Goal: Find specific page/section: Find specific page/section

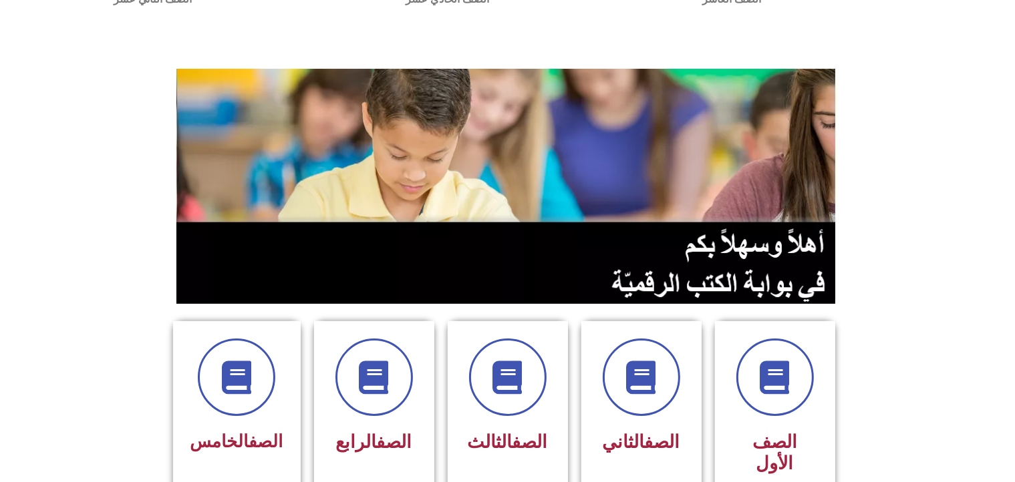
scroll to position [124, 0]
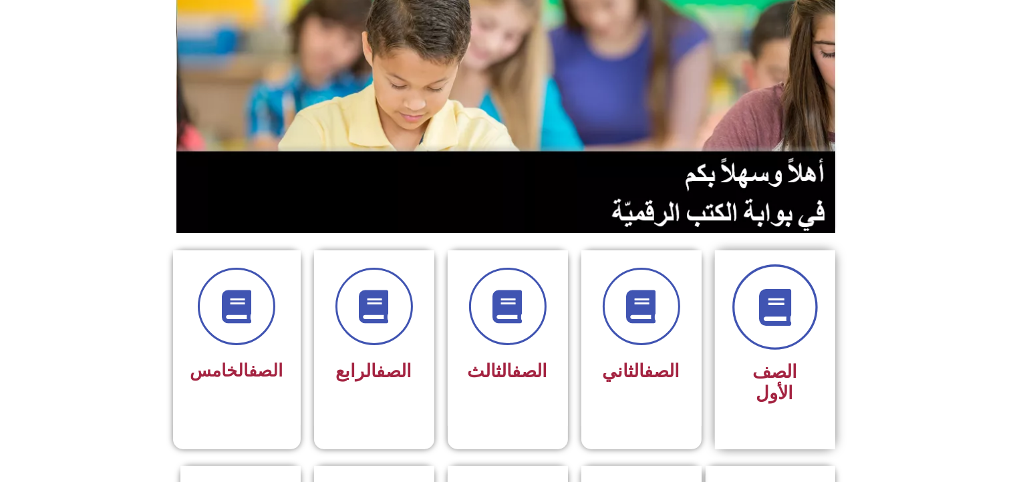
click at [780, 304] on icon at bounding box center [774, 307] width 37 height 37
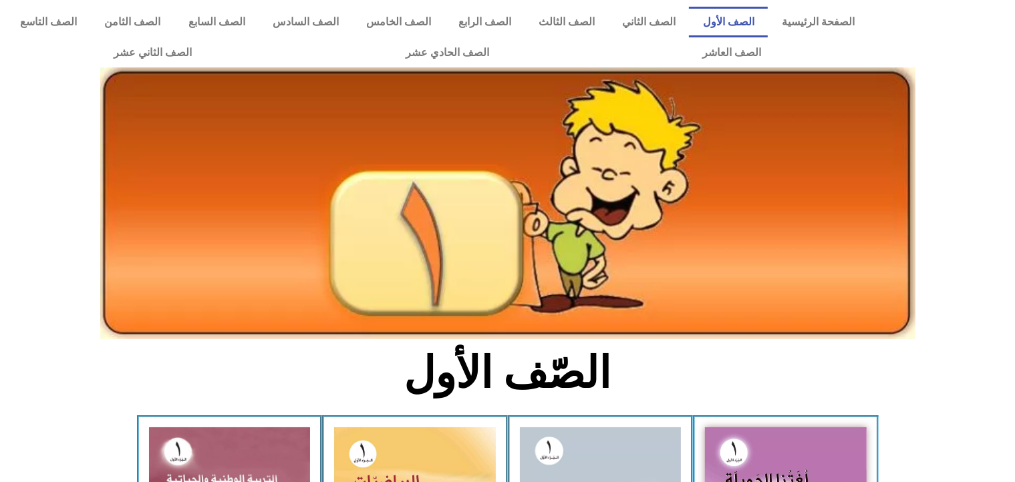
scroll to position [416, 0]
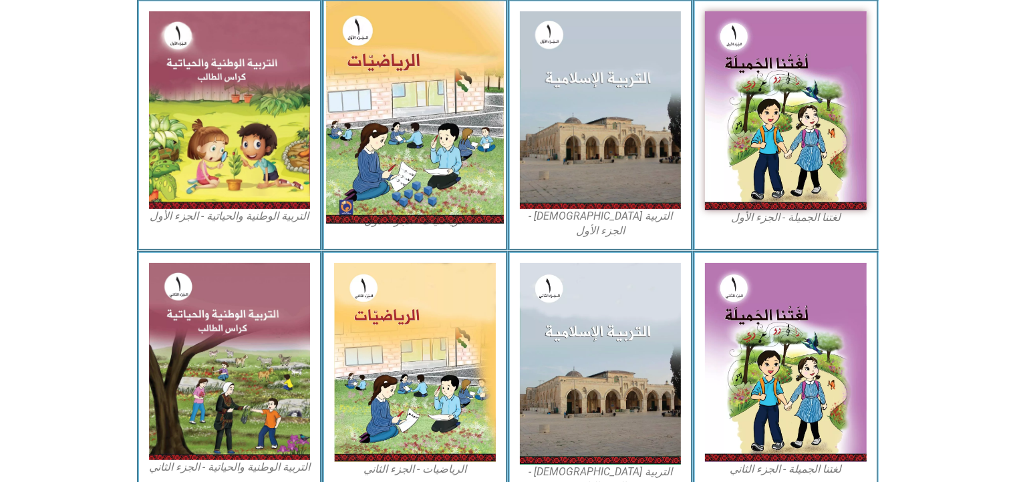
click at [433, 184] on img at bounding box center [415, 112] width 178 height 222
click at [421, 132] on img at bounding box center [415, 112] width 178 height 222
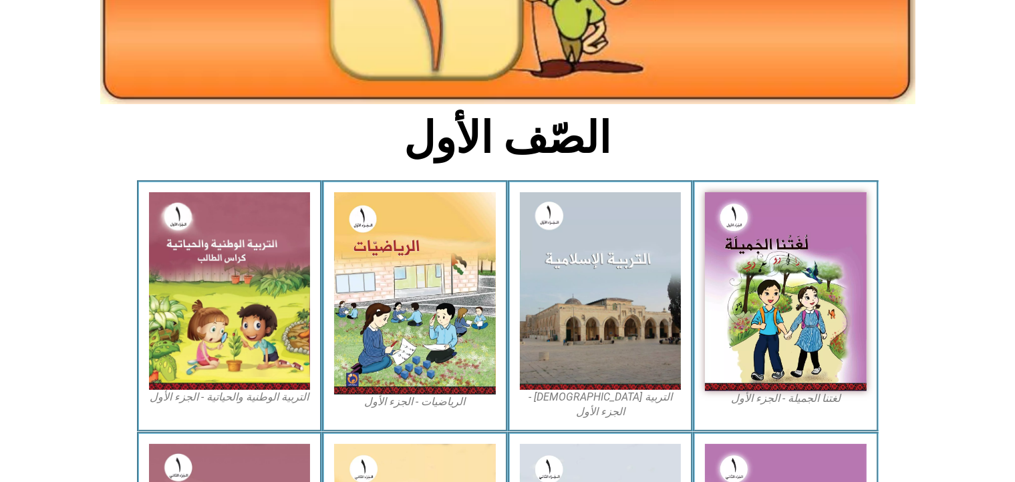
scroll to position [181, 0]
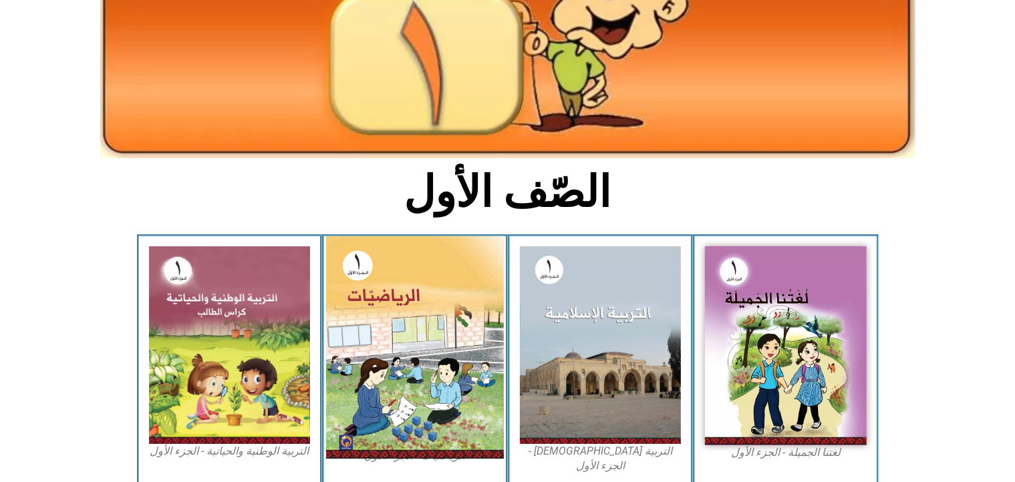
click at [442, 343] on img at bounding box center [415, 347] width 178 height 222
click at [414, 308] on img at bounding box center [415, 347] width 178 height 222
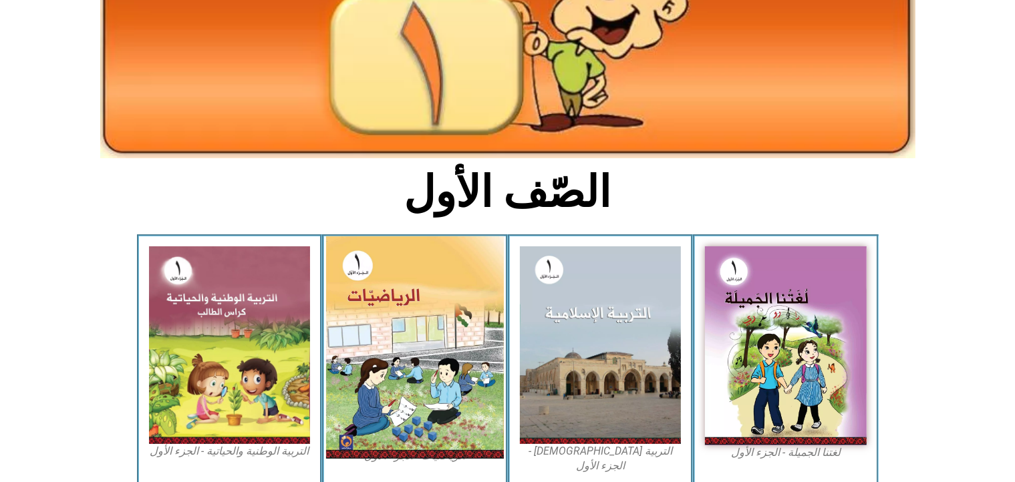
drag, startPoint x: 414, startPoint y: 308, endPoint x: 387, endPoint y: 383, distance: 79.4
click at [387, 383] on img at bounding box center [415, 347] width 178 height 222
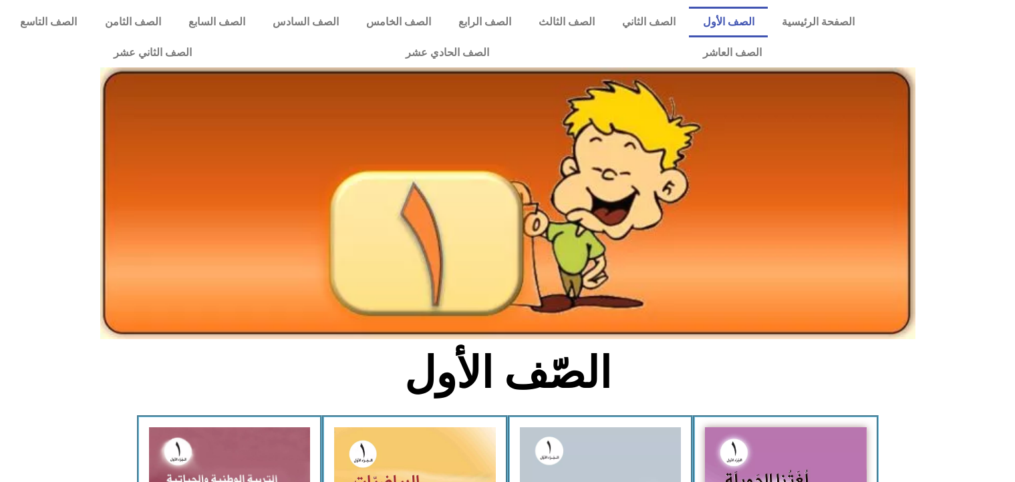
scroll to position [181, 0]
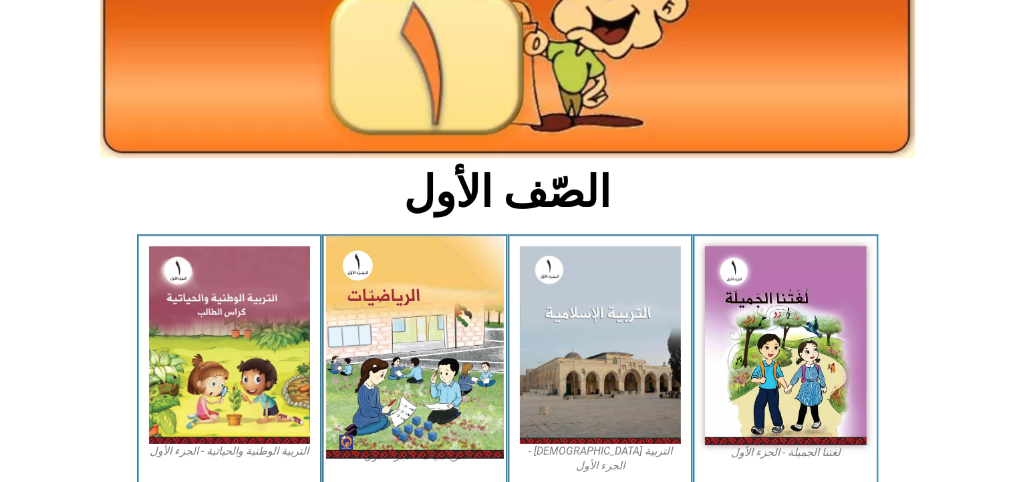
click at [387, 298] on img at bounding box center [415, 347] width 178 height 222
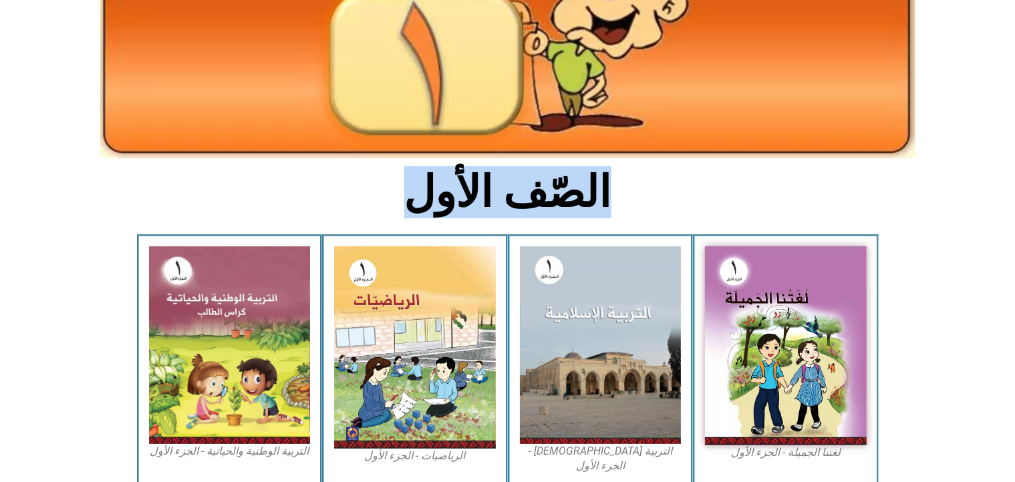
drag, startPoint x: 985, startPoint y: 204, endPoint x: 1023, endPoint y: 356, distance: 156.8
click at [1014, 356] on html "الصفحة الرئيسية الصف الأول الصف الثاني الصف الثالث الصف الرابع الصف الخامس الصف…" at bounding box center [507, 280] width 1015 height 922
click at [935, 367] on section "لغتنا الجميلة - الجزء الأول​ التربية الإسلامية - الجزء الأول الرياضيات - الجزء …" at bounding box center [507, 360] width 1015 height 252
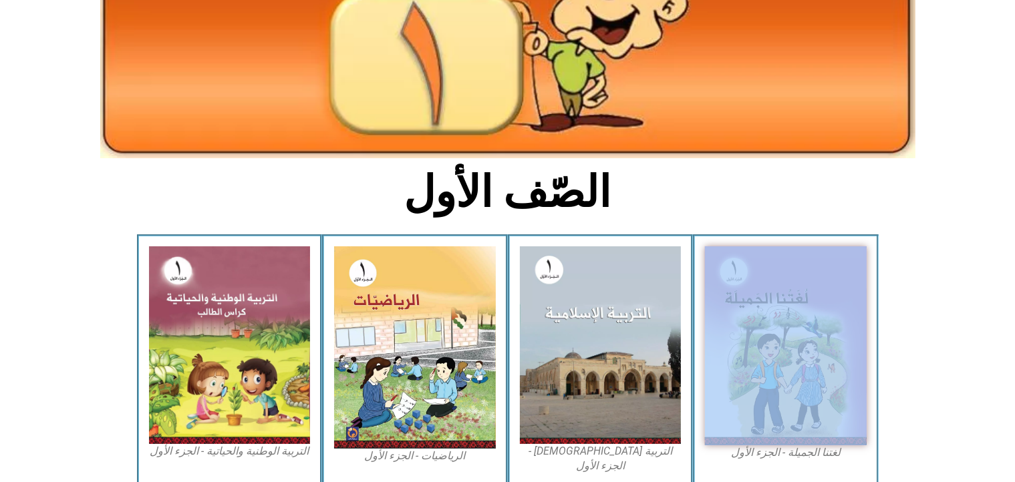
click at [935, 367] on section "لغتنا الجميلة - الجزء الأول​ التربية الإسلامية - الجزء الأول الرياضيات - الجزء …" at bounding box center [507, 360] width 1015 height 252
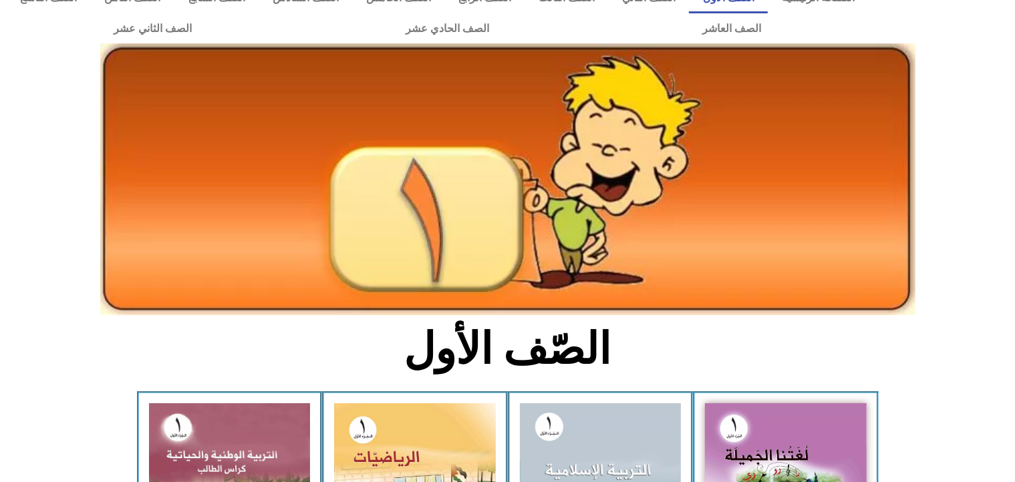
scroll to position [0, 0]
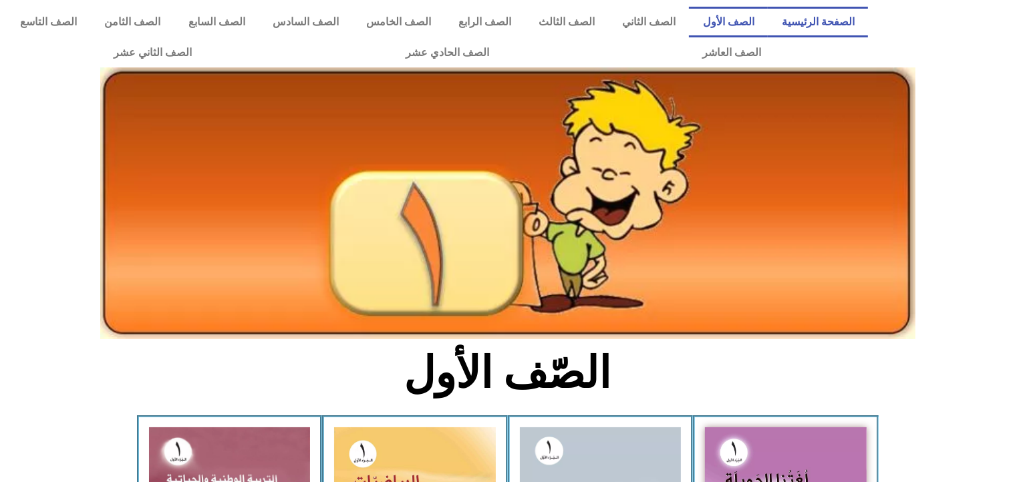
click at [828, 20] on link "الصفحة الرئيسية" at bounding box center [817, 22] width 100 height 31
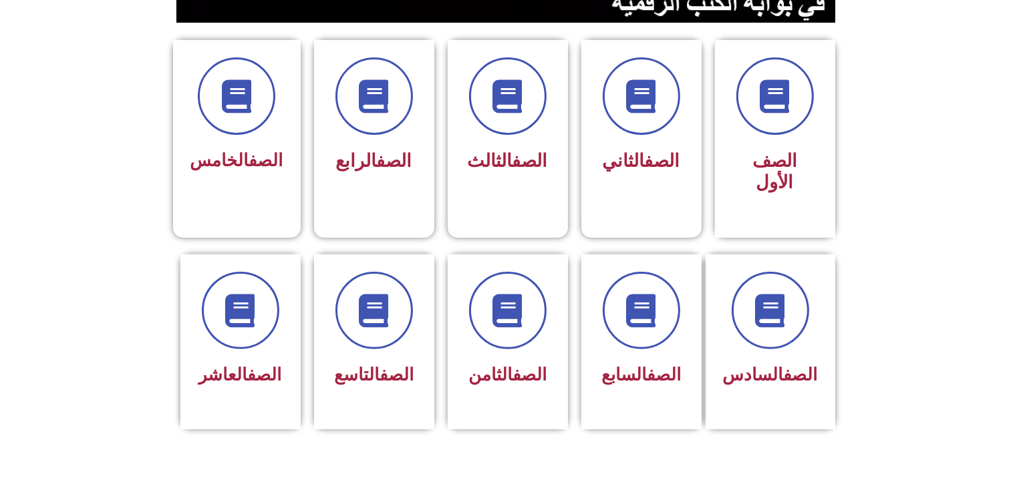
scroll to position [331, 0]
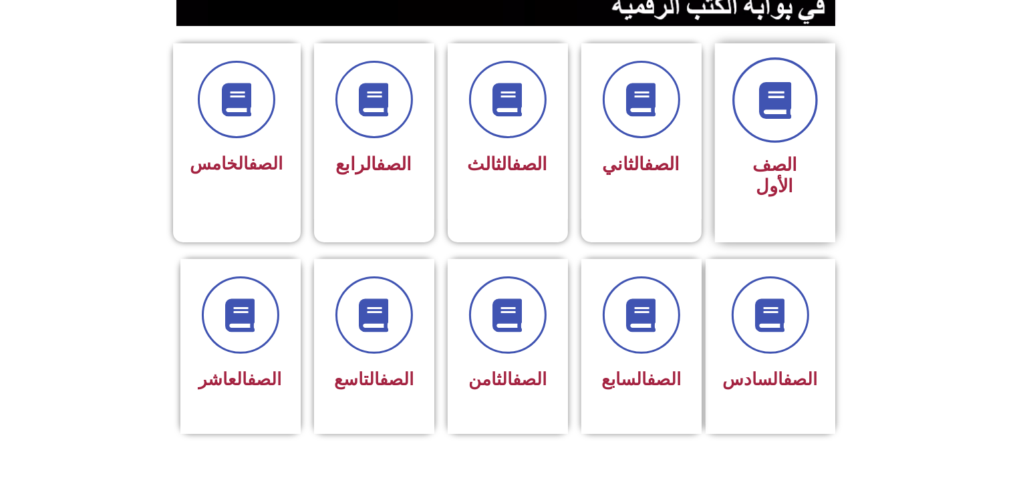
click at [798, 126] on span at bounding box center [774, 99] width 85 height 85
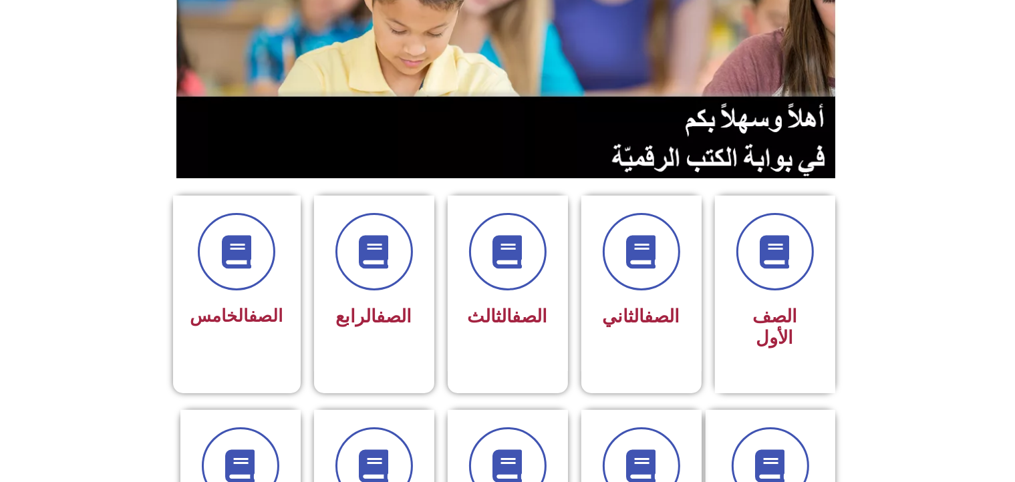
scroll to position [144, 0]
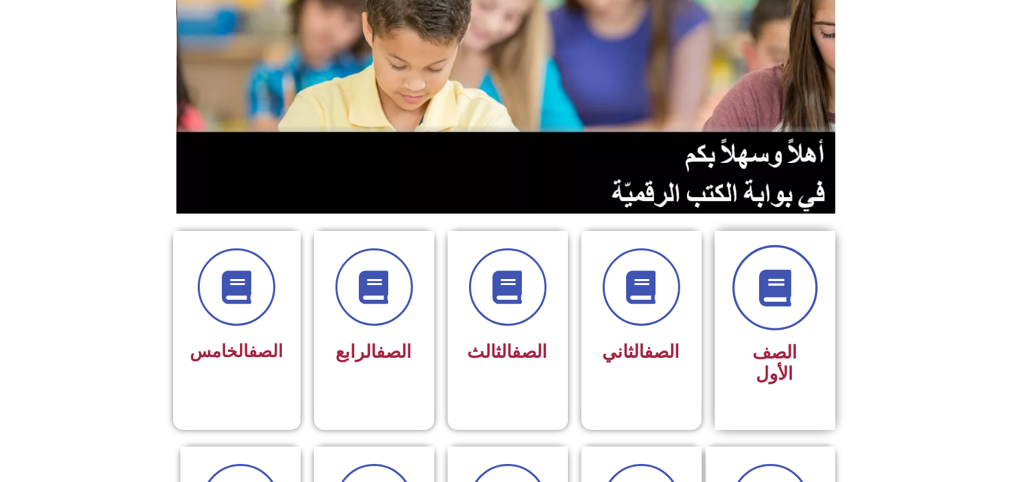
click at [743, 305] on span at bounding box center [774, 287] width 85 height 85
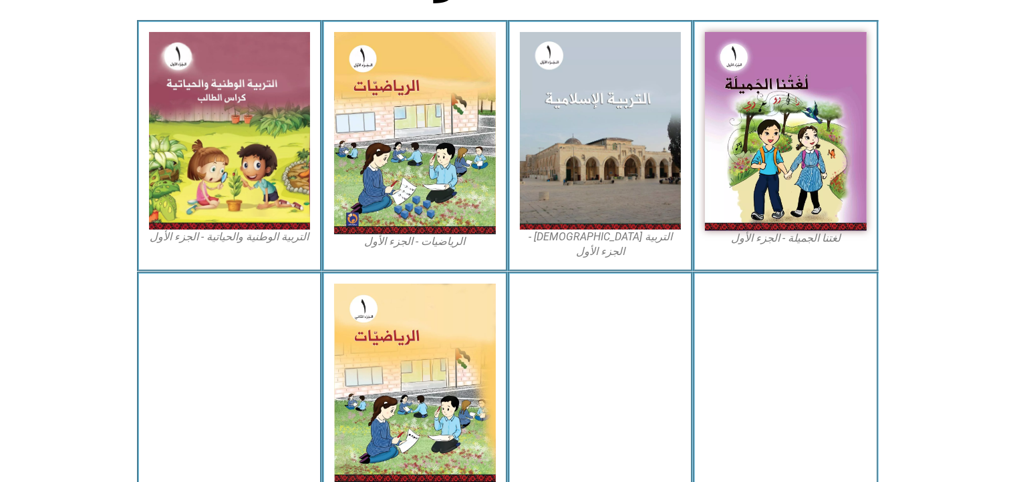
scroll to position [401, 0]
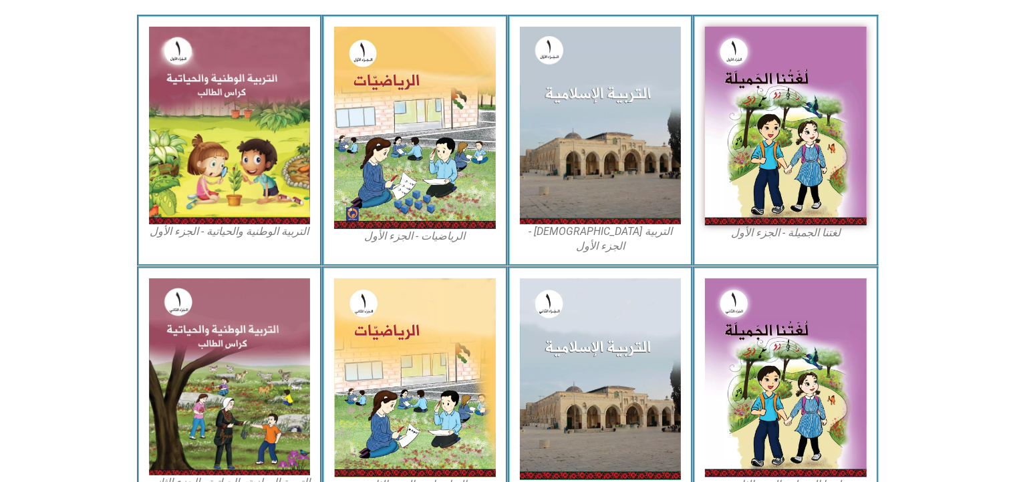
click at [423, 233] on figcaption "الرياضيات - الجزء الأول​" at bounding box center [415, 236] width 162 height 15
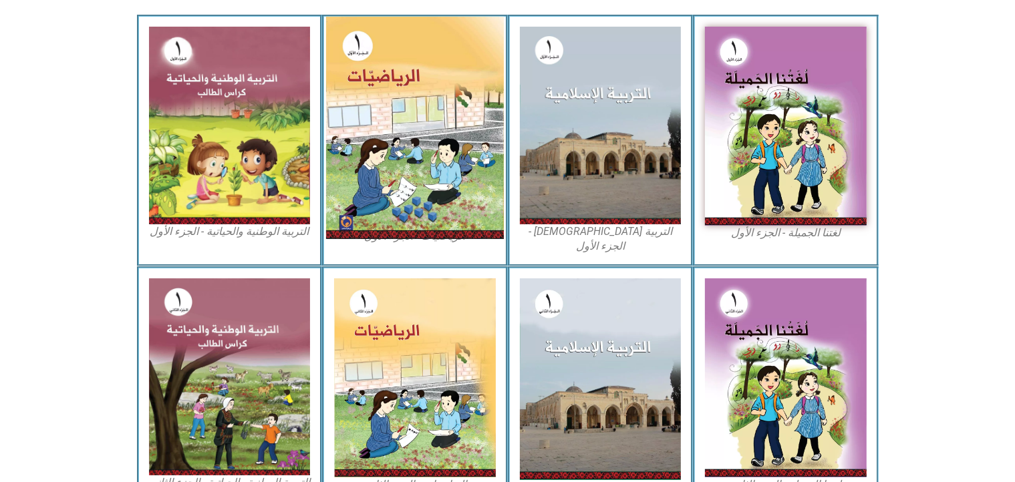
click at [416, 217] on img at bounding box center [415, 128] width 178 height 222
drag, startPoint x: 416, startPoint y: 217, endPoint x: 418, endPoint y: 148, distance: 68.8
click at [418, 148] on img at bounding box center [415, 128] width 178 height 222
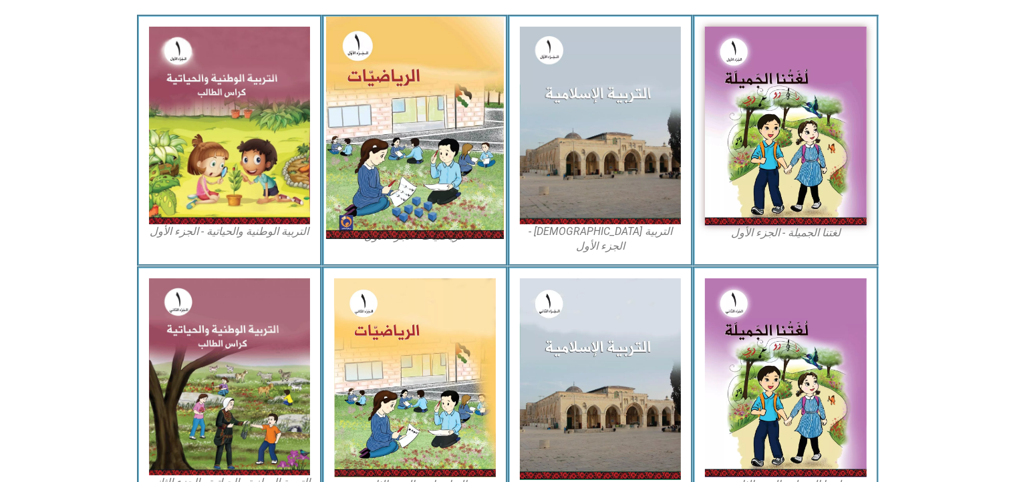
click at [418, 148] on img at bounding box center [415, 128] width 178 height 222
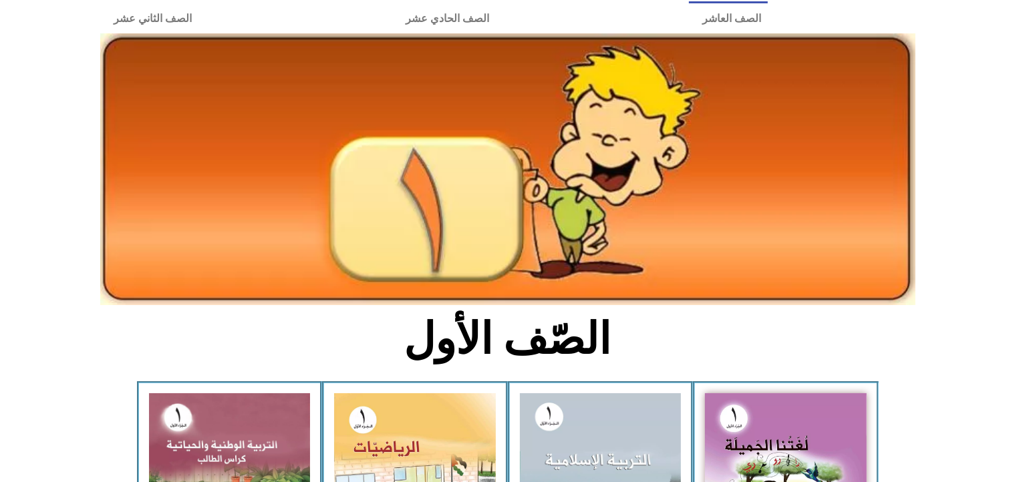
scroll to position [182, 0]
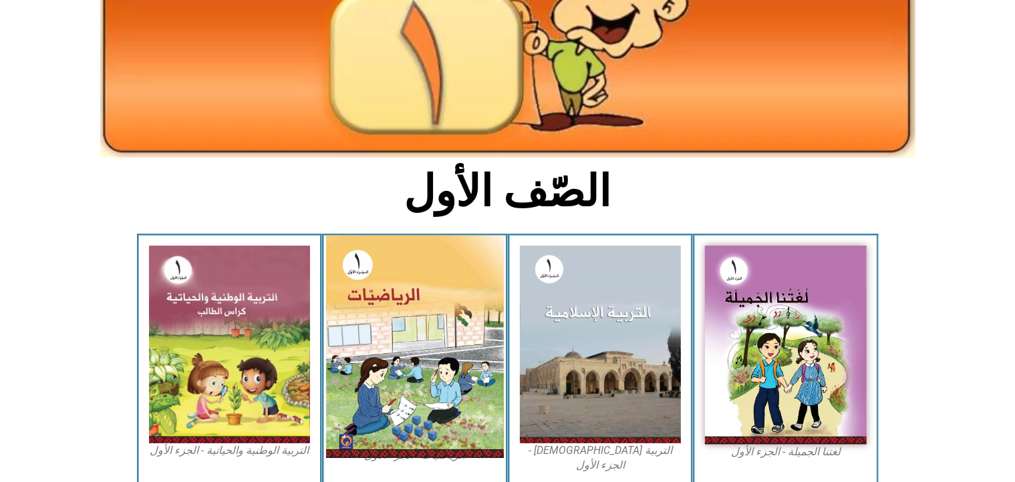
click at [448, 317] on img at bounding box center [415, 347] width 178 height 222
click at [419, 312] on img at bounding box center [415, 347] width 178 height 222
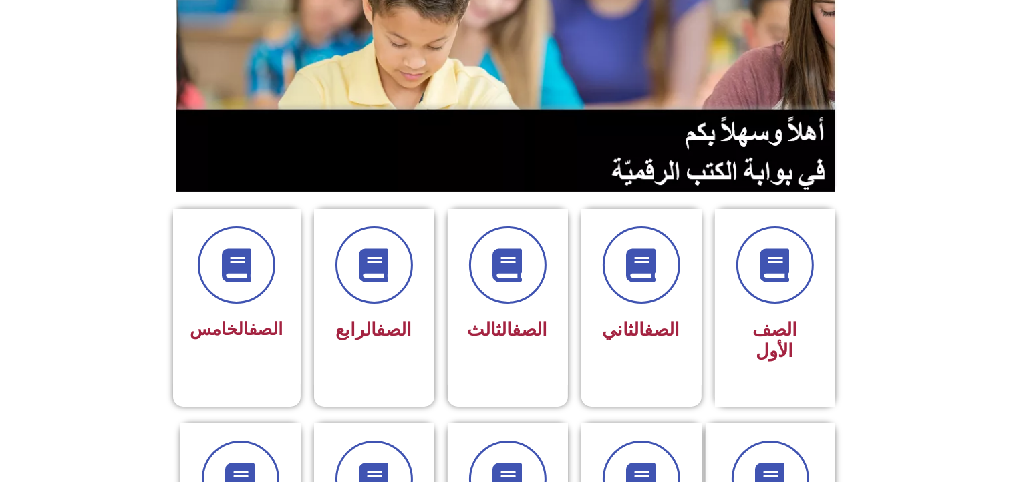
scroll to position [160, 0]
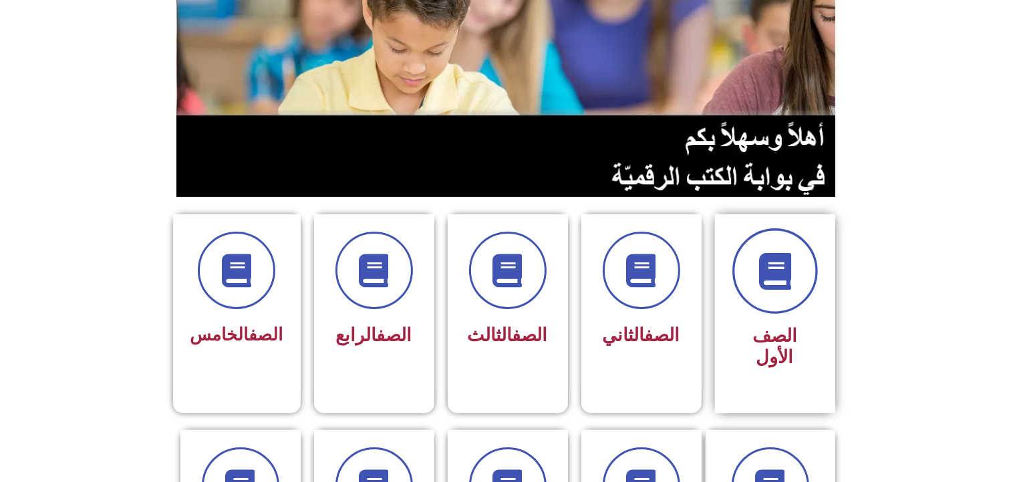
click at [790, 291] on span at bounding box center [774, 270] width 85 height 85
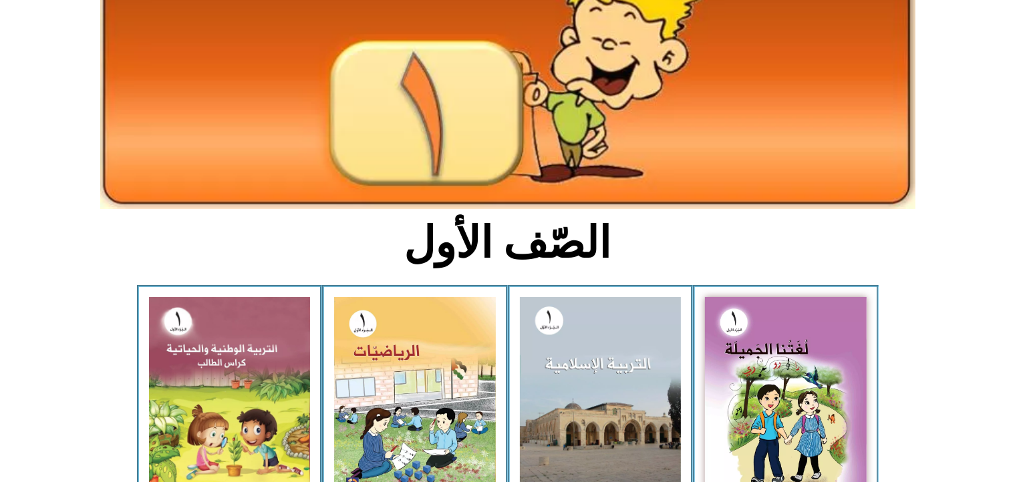
scroll to position [142, 0]
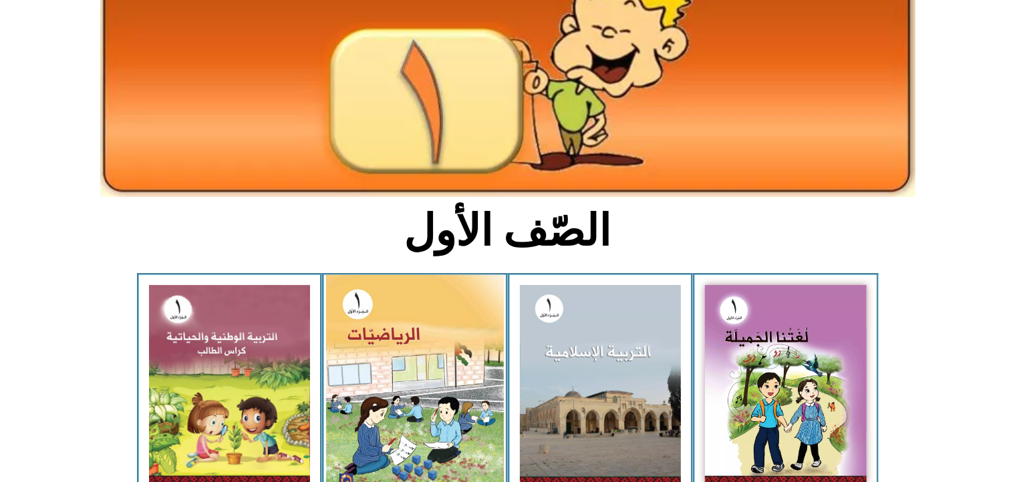
click at [427, 344] on img at bounding box center [415, 386] width 178 height 222
